Goal: Task Accomplishment & Management: Manage account settings

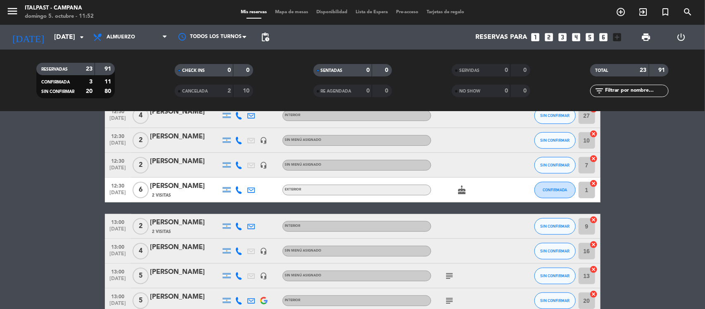
scroll to position [310, 0]
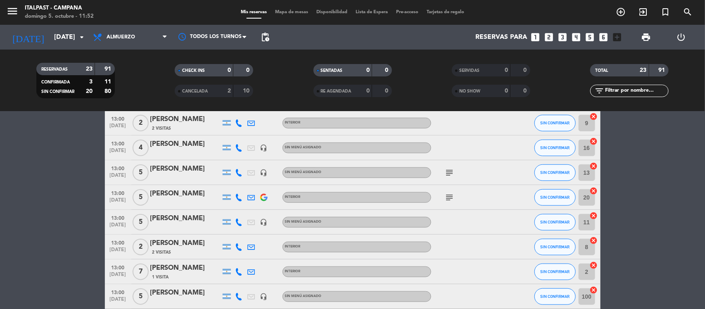
click at [237, 223] on icon at bounding box center [238, 222] width 7 height 7
click at [197, 218] on div "[PERSON_NAME]" at bounding box center [185, 218] width 70 height 11
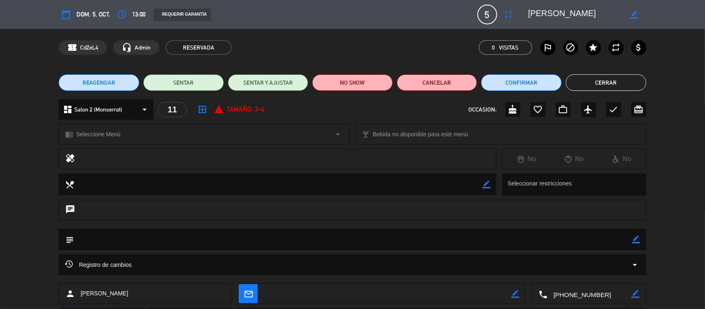
click at [637, 238] on icon "border_color" at bounding box center [637, 239] width 8 height 8
type textarea "confirmada"
click at [633, 240] on icon at bounding box center [637, 239] width 8 height 8
click at [612, 81] on button "Cerrar" at bounding box center [606, 82] width 81 height 17
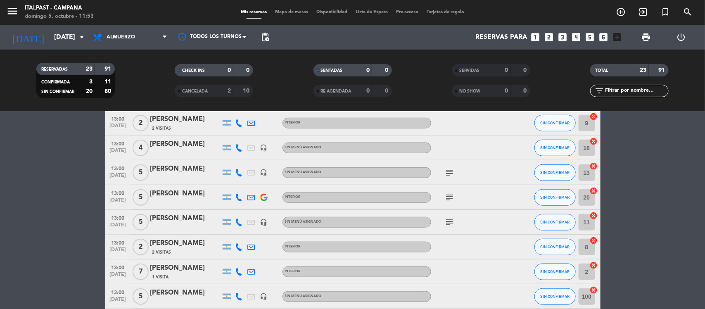
click at [238, 271] on icon at bounding box center [238, 271] width 7 height 7
click at [173, 267] on div "[PERSON_NAME]" at bounding box center [185, 268] width 70 height 11
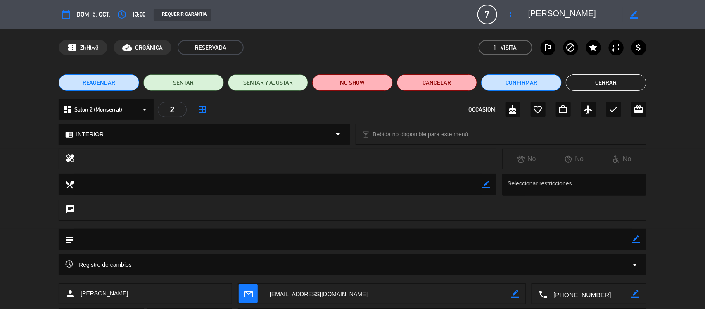
click at [640, 237] on icon "border_color" at bounding box center [637, 239] width 8 height 8
type textarea "confirmada"
click at [637, 236] on icon at bounding box center [637, 239] width 8 height 8
click at [602, 83] on button "Cerrar" at bounding box center [606, 82] width 81 height 17
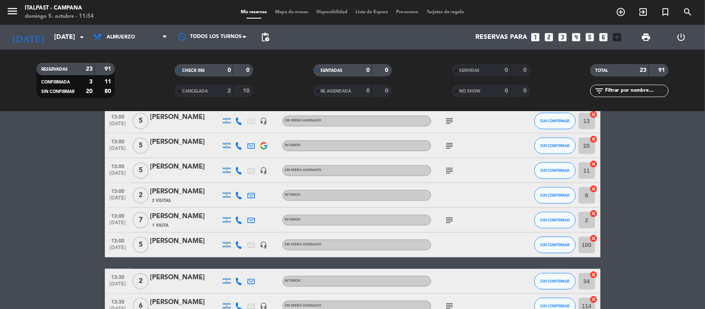
scroll to position [413, 0]
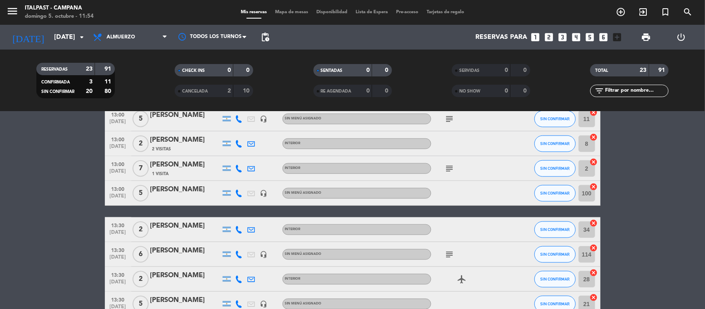
click at [168, 190] on div "[PERSON_NAME]" at bounding box center [185, 189] width 70 height 11
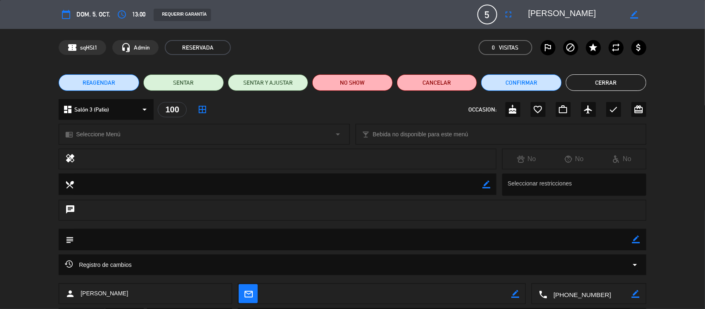
click at [637, 235] on icon "border_color" at bounding box center [637, 239] width 8 height 8
type textarea "sabe que esta en el patio"
click at [635, 241] on icon at bounding box center [637, 239] width 8 height 8
click at [623, 83] on button "Cerrar" at bounding box center [606, 82] width 81 height 17
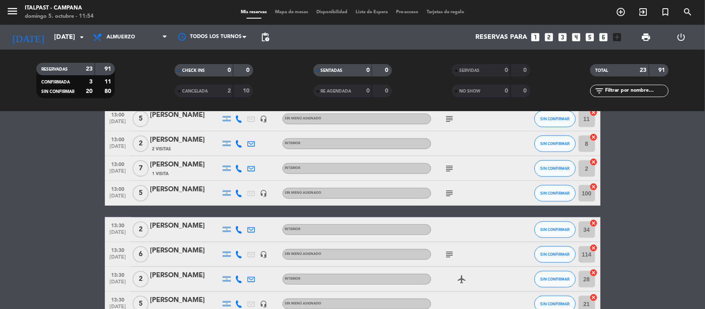
scroll to position [465, 0]
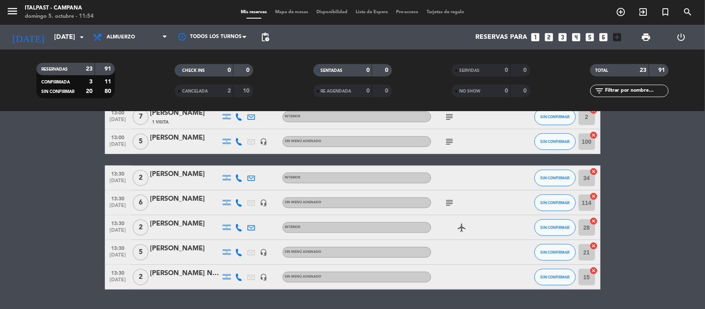
click at [447, 203] on icon "subject" at bounding box center [450, 203] width 10 height 10
click at [239, 253] on icon at bounding box center [238, 252] width 7 height 7
click at [181, 247] on div "[PERSON_NAME]" at bounding box center [185, 248] width 70 height 11
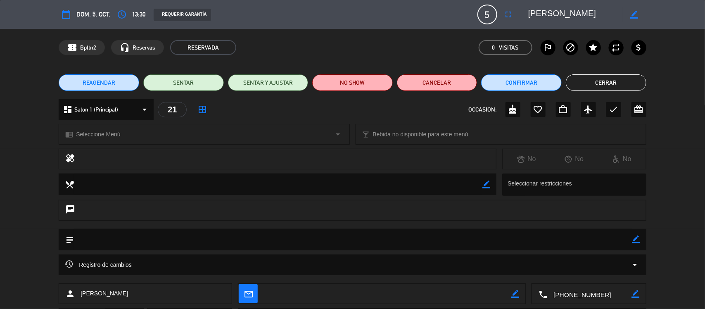
click at [635, 239] on icon "border_color" at bounding box center [637, 239] width 8 height 8
type textarea "confirmada"
click at [635, 238] on icon at bounding box center [637, 239] width 8 height 8
click at [606, 80] on button "Cerrar" at bounding box center [606, 82] width 81 height 17
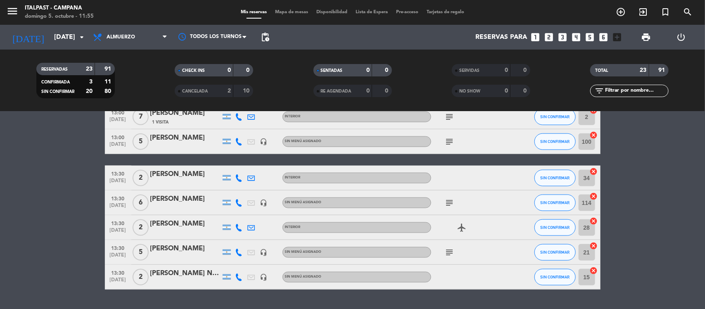
scroll to position [413, 0]
